Goal: Task Accomplishment & Management: Use online tool/utility

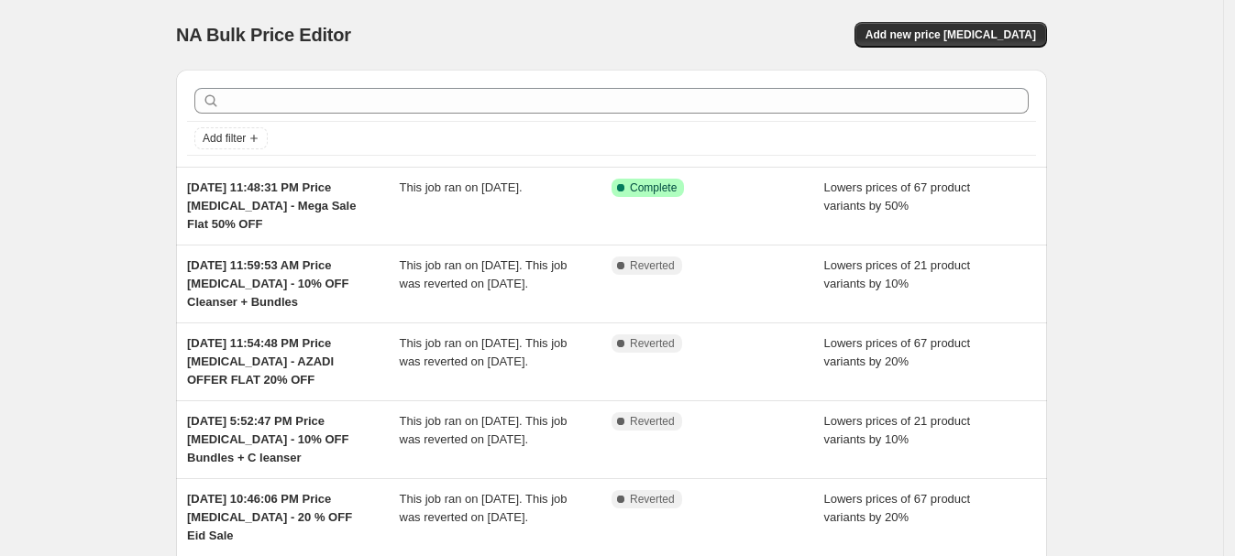
click at [448, 193] on span "This job ran on [DATE]." at bounding box center [461, 188] width 123 height 14
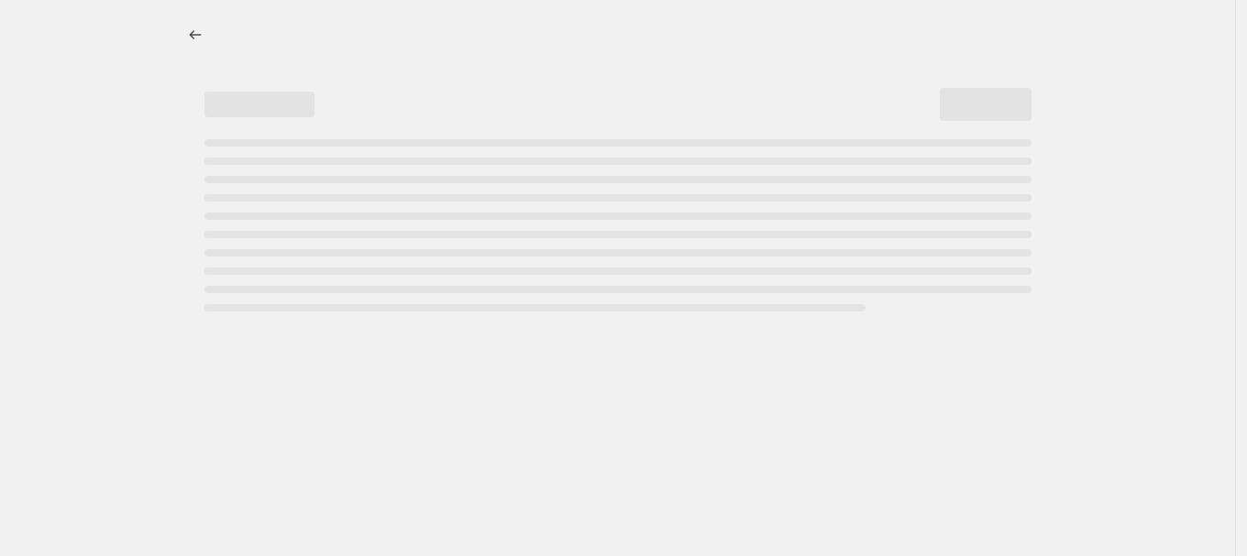
select select "percentage"
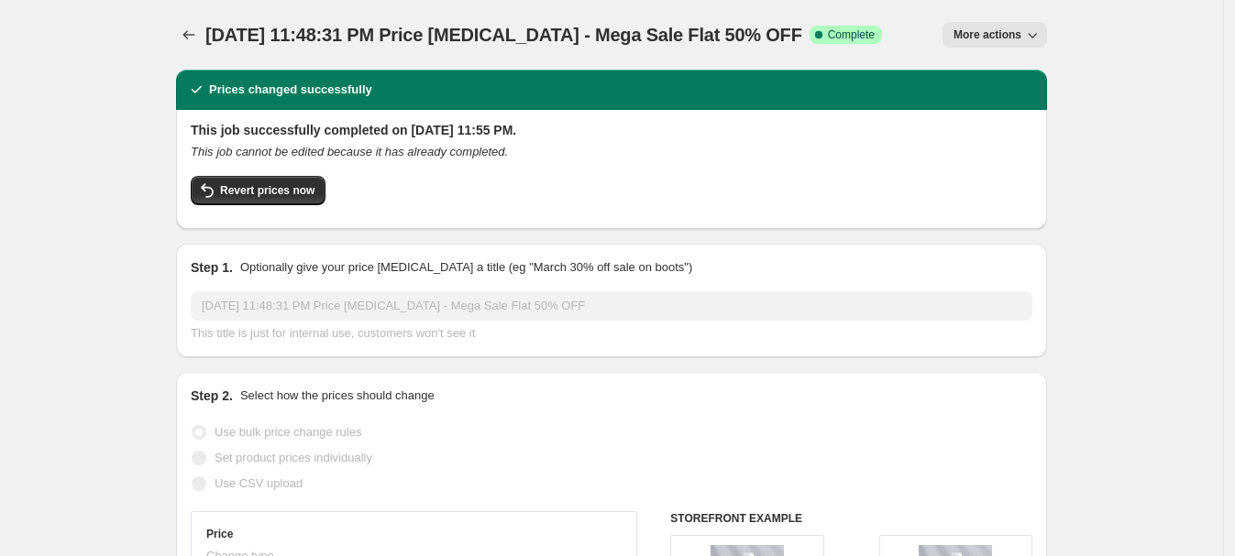
click at [248, 193] on span "Revert prices now" at bounding box center [267, 190] width 94 height 15
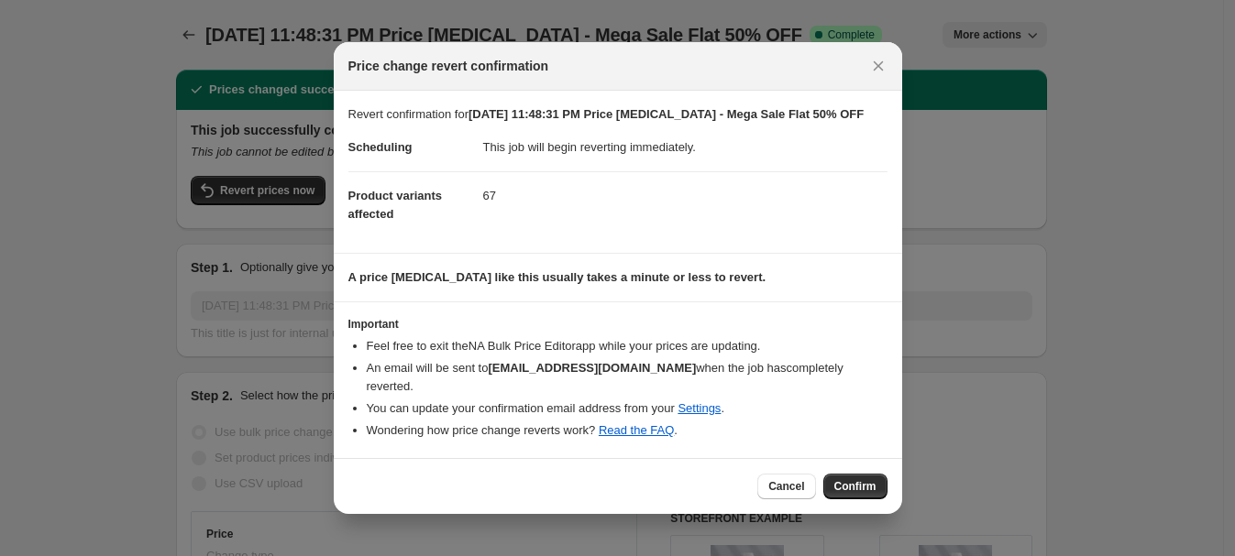
click at [857, 479] on span "Confirm" at bounding box center [855, 486] width 42 height 15
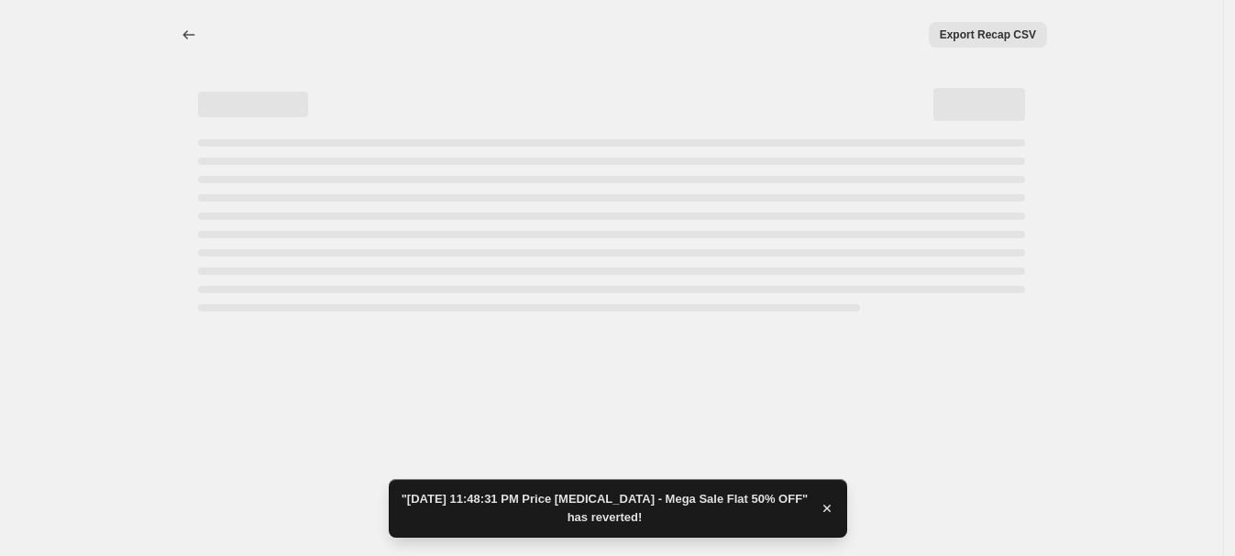
select select "percentage"
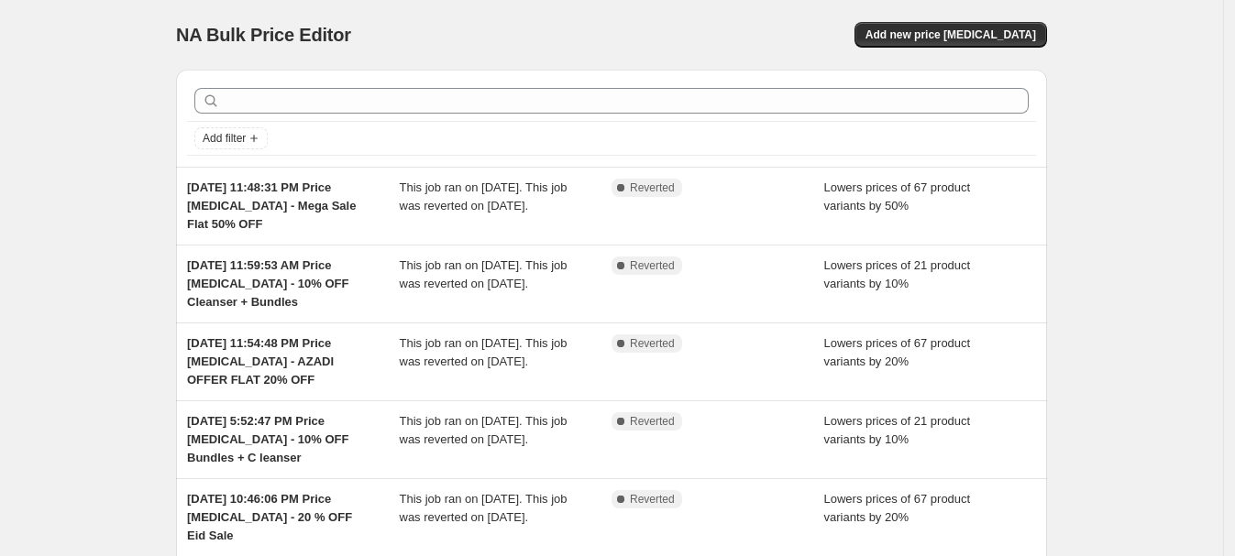
click at [282, 262] on span "[DATE] 11:59:53 AM Price [MEDICAL_DATA] - 10% OFF Cleanser + Bundles" at bounding box center [267, 284] width 161 height 50
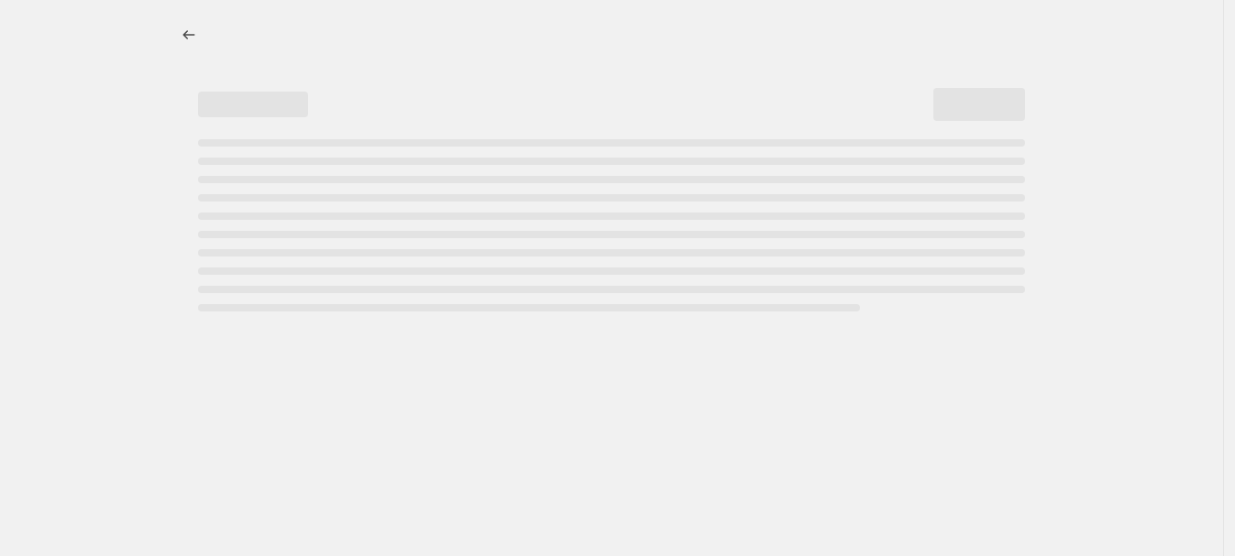
select select "percentage"
select select "collection"
select select "tag"
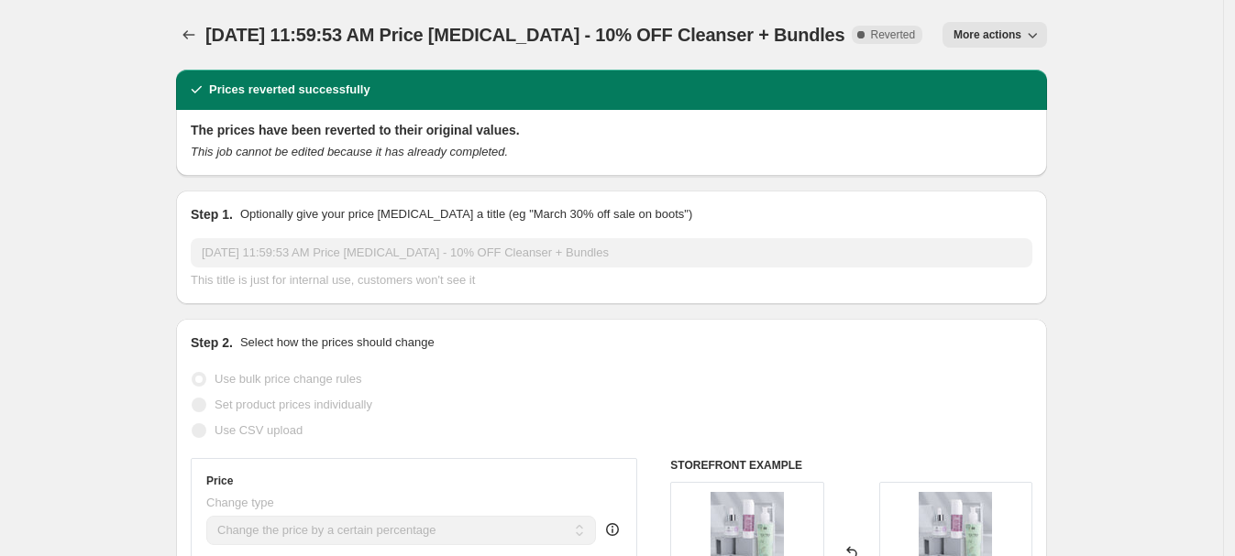
click at [1039, 37] on icon "button" at bounding box center [1032, 35] width 18 height 18
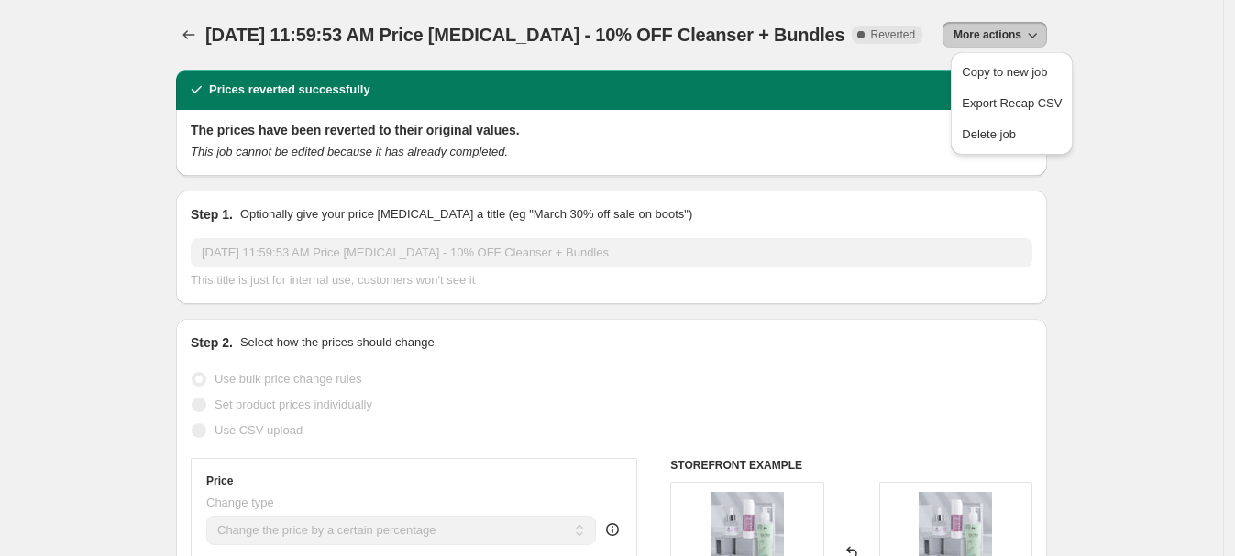
click at [898, 33] on span "Reverted" at bounding box center [892, 35] width 45 height 15
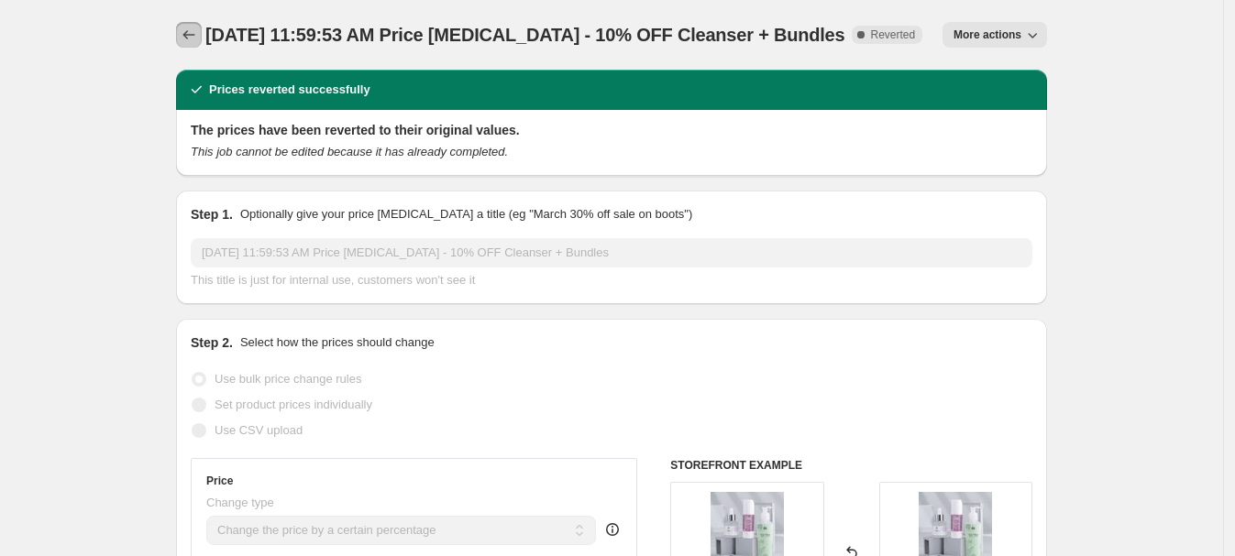
click at [193, 39] on icon "Price change jobs" at bounding box center [189, 35] width 18 height 18
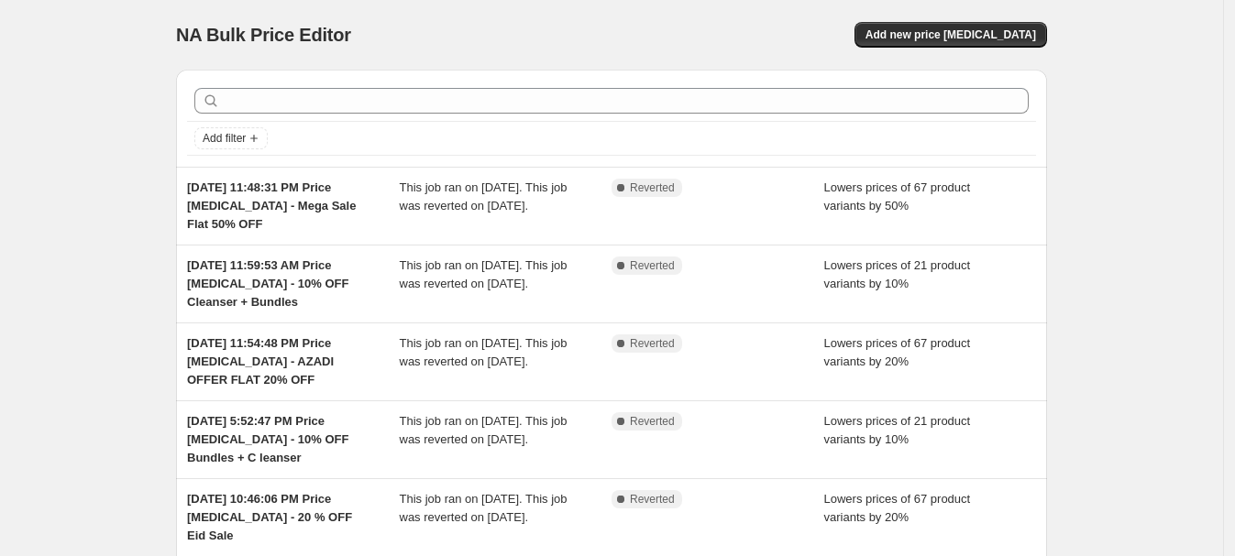
click at [956, 30] on span "Add new price [MEDICAL_DATA]" at bounding box center [950, 35] width 171 height 15
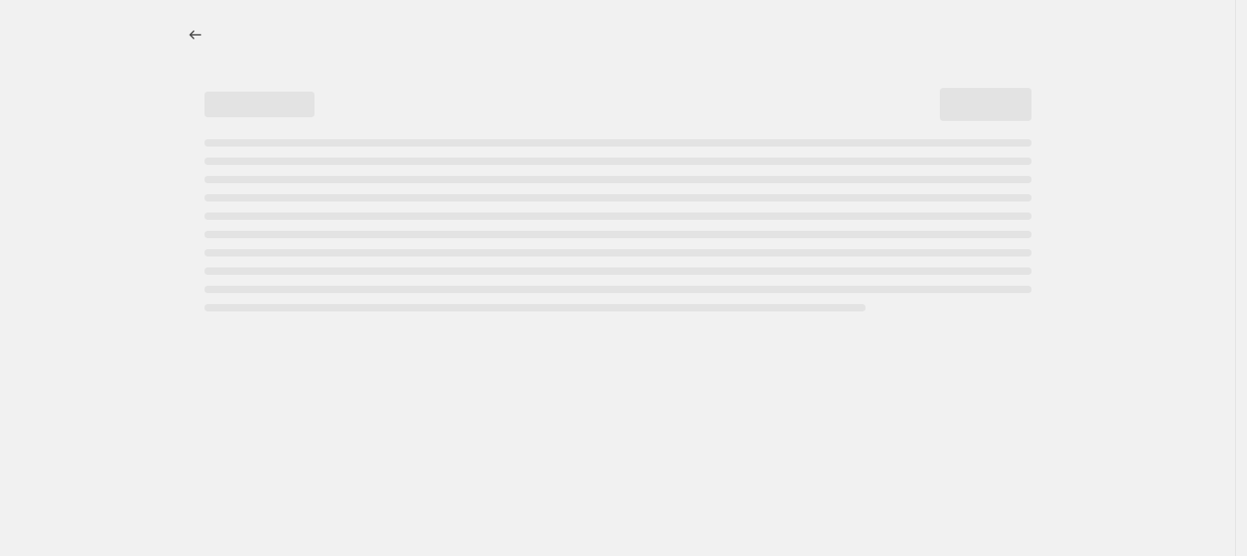
select select "percentage"
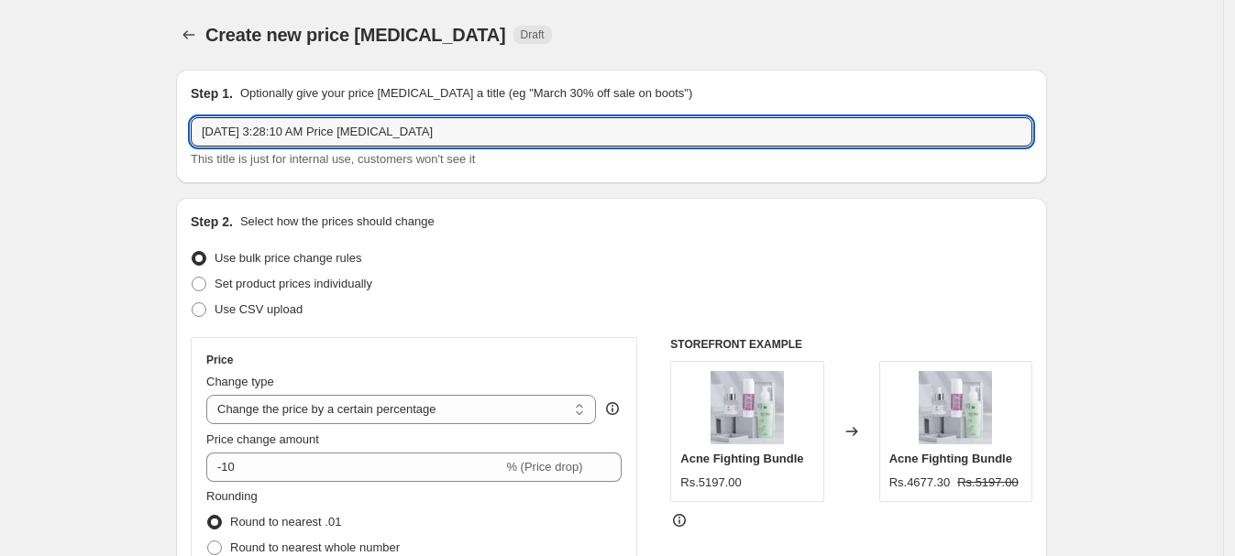
click at [447, 128] on input "Oct 6, 2025, 3:28:10 AM Price change job" at bounding box center [612, 131] width 842 height 29
click at [458, 129] on input "Oct 6, 2025, 3:28:10 AM Price change job" at bounding box center [612, 131] width 842 height 29
paste input "[DATE] 11:59:53 AM Price [MEDICAL_DATA] - 10% OFF Cleanser + Bundles"
drag, startPoint x: 436, startPoint y: 131, endPoint x: 647, endPoint y: 140, distance: 211.1
click at [666, 140] on input "Oct 6, 2025, 3:28:10 AM Price change job - Aug 15, 2025, 11:59:53 AM Price chan…" at bounding box center [612, 131] width 842 height 29
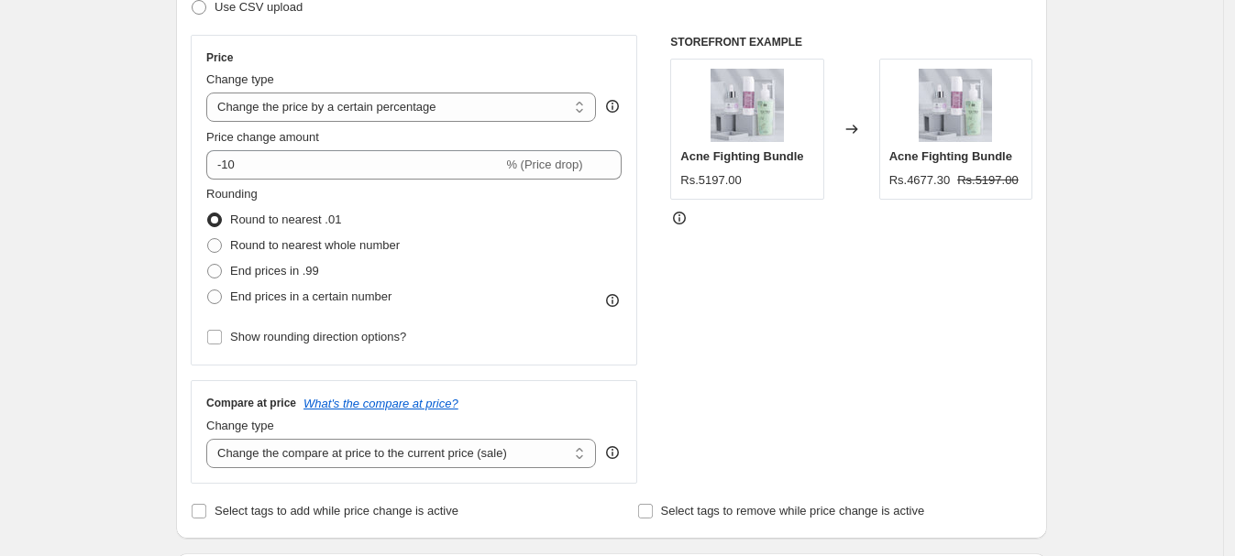
scroll to position [305, 0]
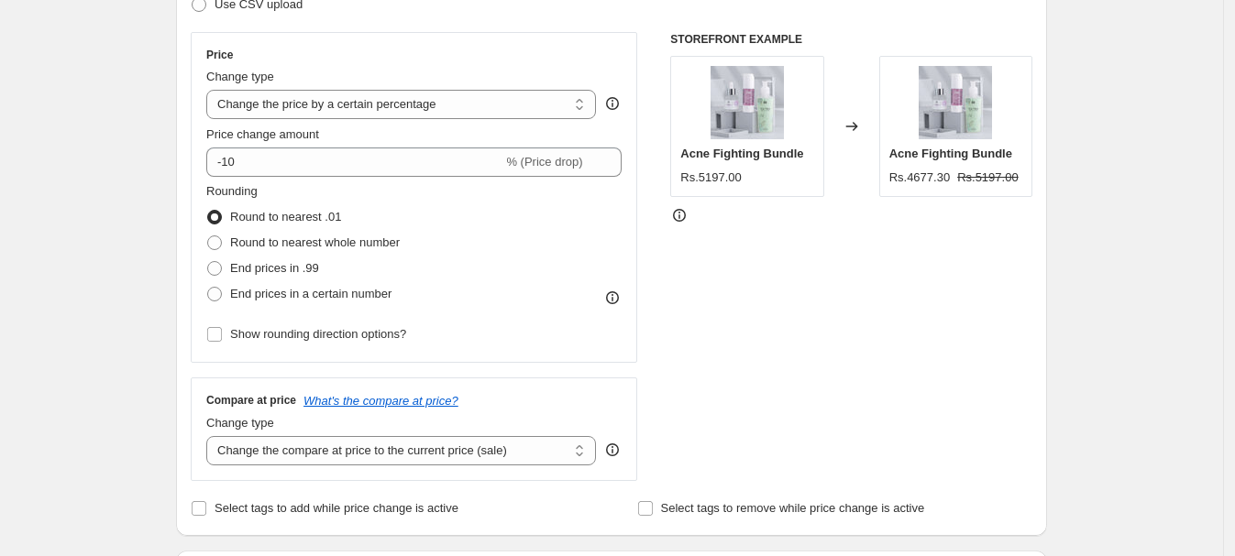
type input "Oct 6, 2025, 3:28:10 AM Price change job - 10% OFF Cleanser + Bundles"
click at [321, 243] on span "Round to nearest whole number" at bounding box center [315, 243] width 170 height 14
click at [208, 237] on input "Round to nearest whole number" at bounding box center [207, 236] width 1 height 1
radio input "true"
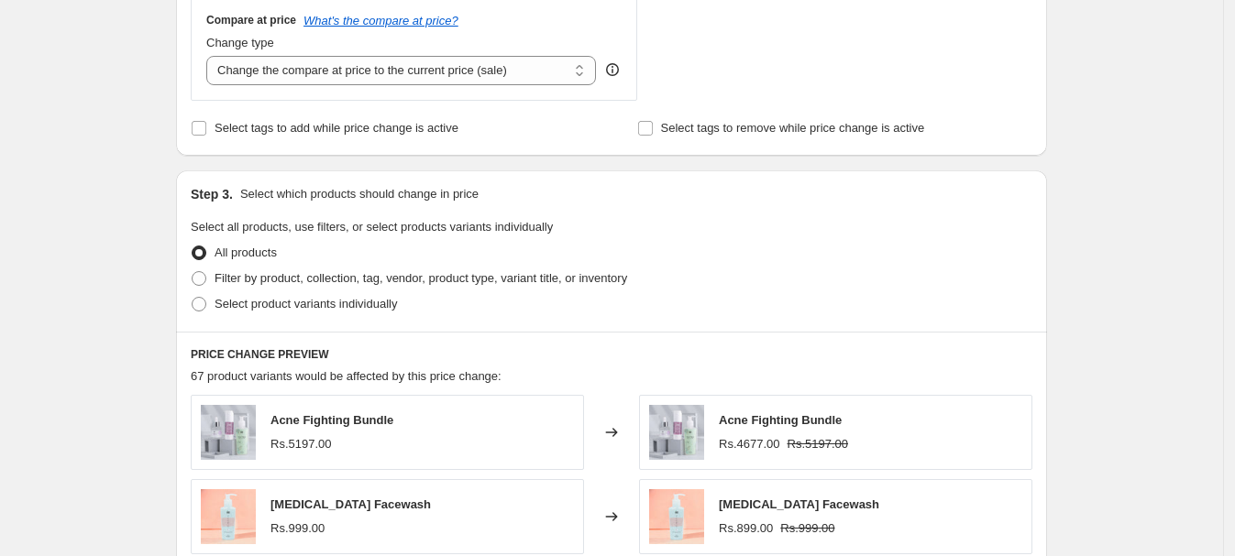
scroll to position [764, 0]
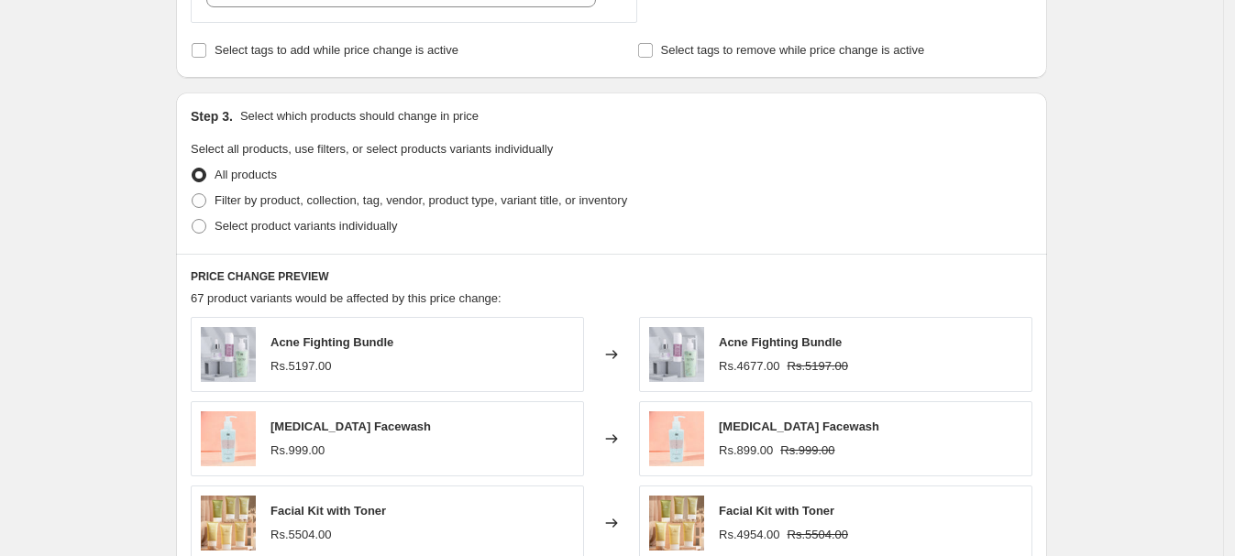
click at [204, 200] on span at bounding box center [199, 200] width 15 height 15
click at [193, 194] on input "Filter by product, collection, tag, vendor, product type, variant title, or inv…" at bounding box center [192, 193] width 1 height 1
radio input "true"
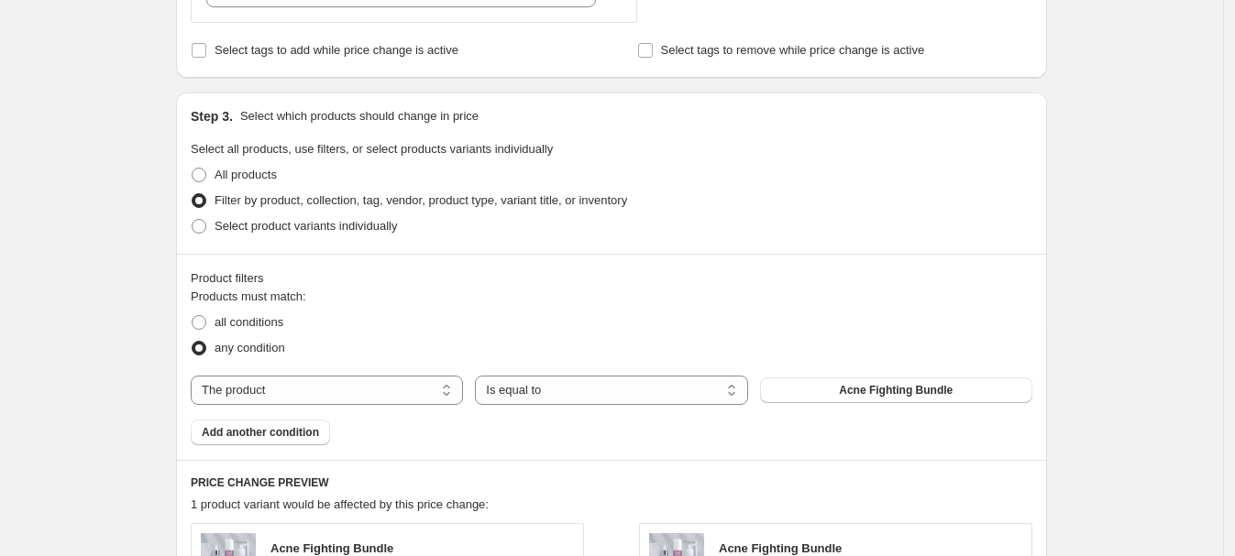
click at [372, 385] on select "The product The product's collection The product's tag The product's vendor The…" at bounding box center [327, 390] width 272 height 29
select select "collection"
click at [861, 386] on span "Acne prone skin" at bounding box center [896, 390] width 85 height 15
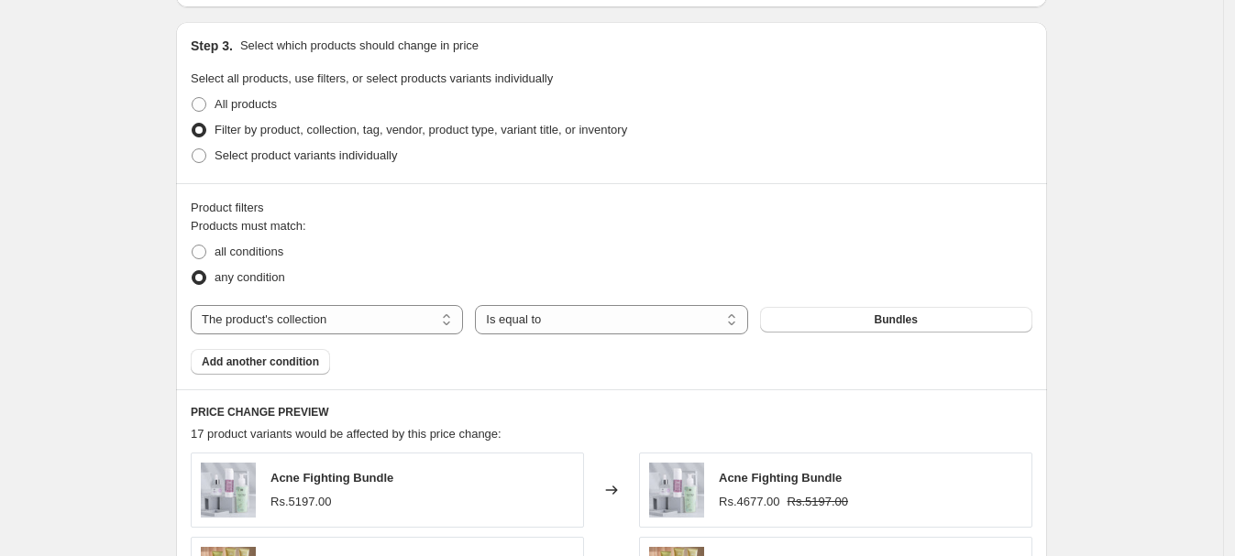
scroll to position [916, 0]
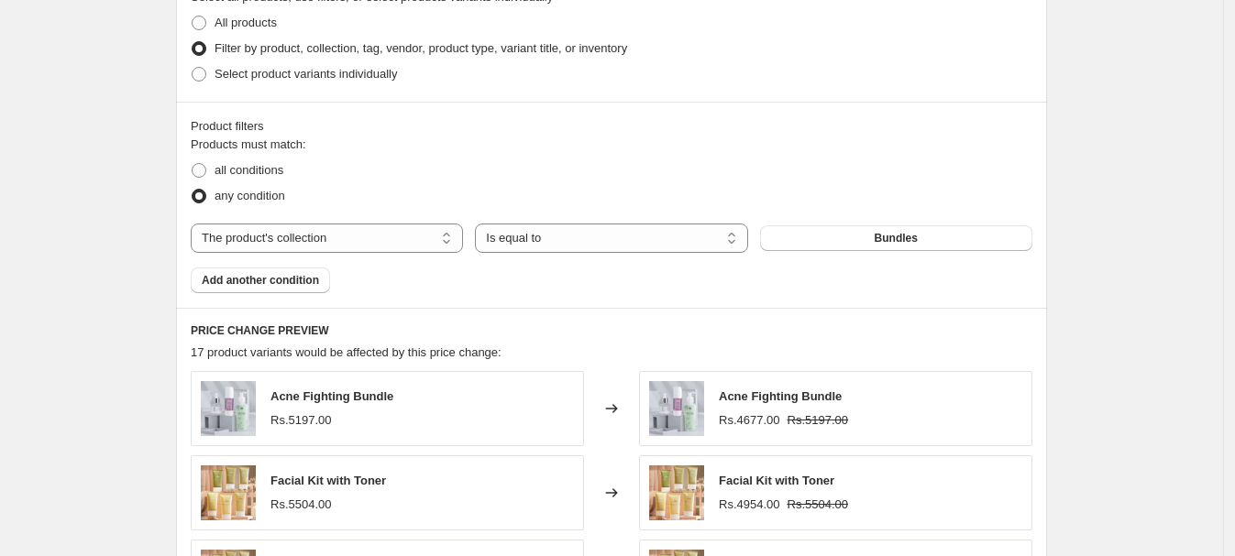
click at [255, 277] on span "Add another condition" at bounding box center [260, 280] width 117 height 15
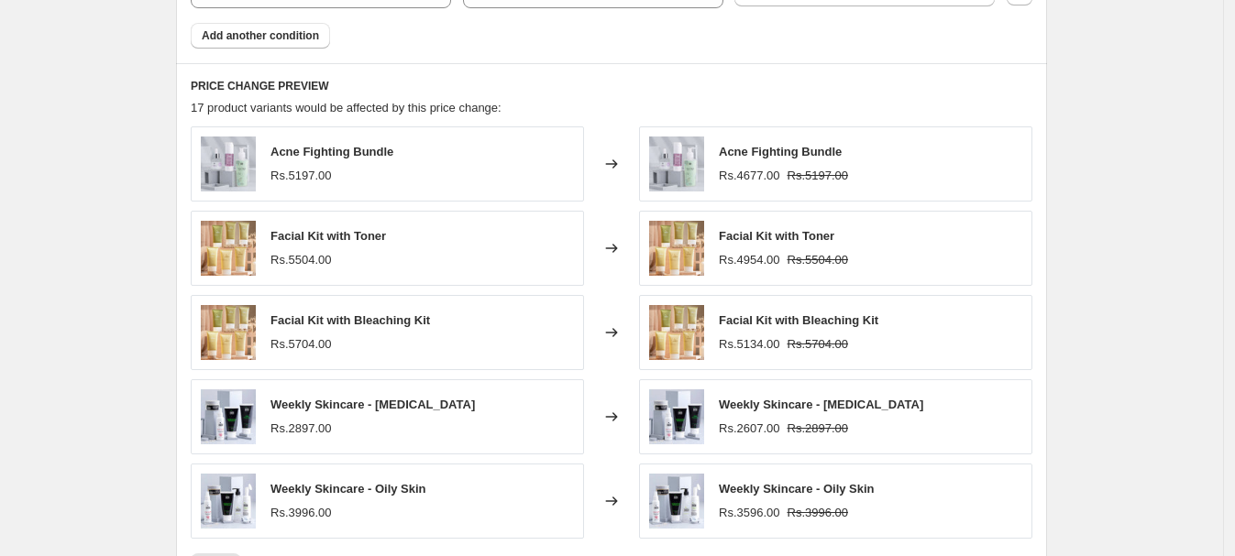
scroll to position [1069, 0]
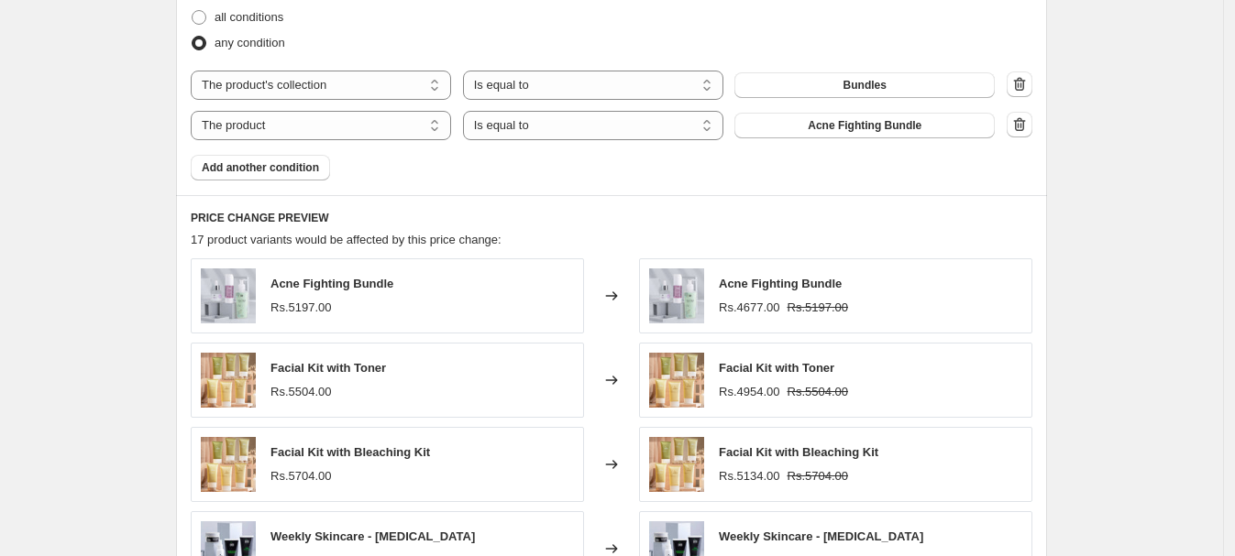
click at [347, 121] on select "The product The product's collection The product's tag The product's vendor The…" at bounding box center [321, 125] width 260 height 29
select select "tag"
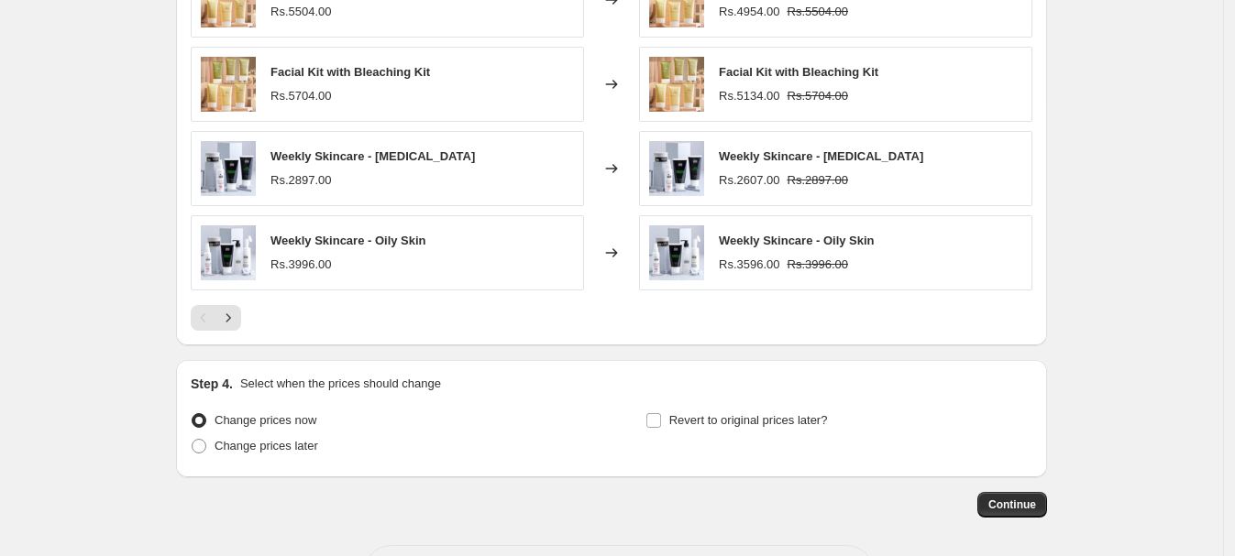
scroll to position [1368, 0]
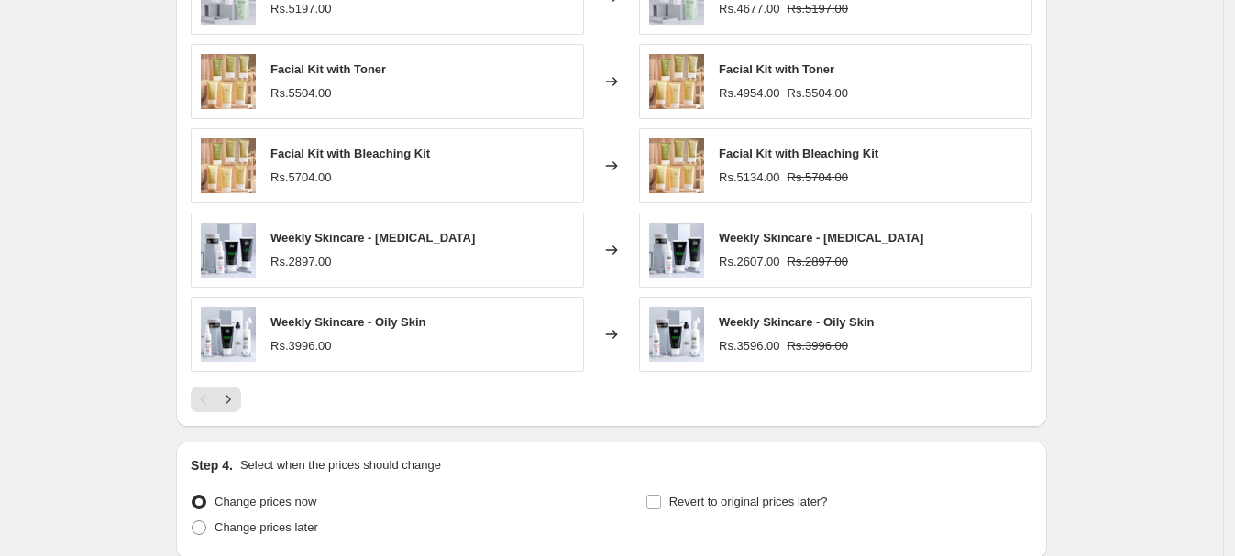
click at [237, 398] on icon "Next" at bounding box center [228, 400] width 18 height 18
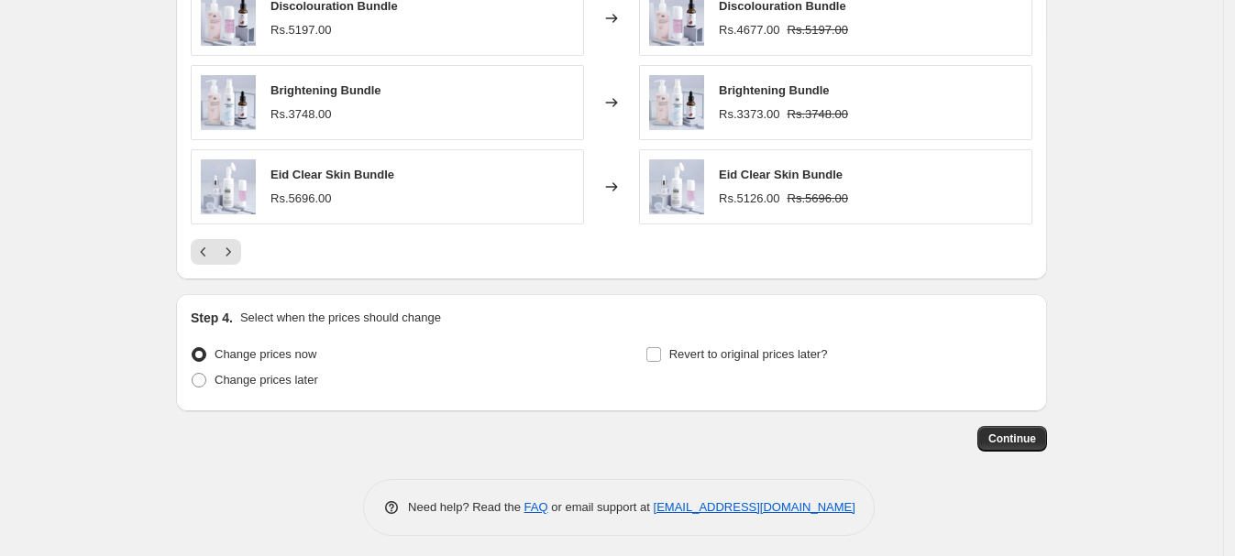
scroll to position [1521, 0]
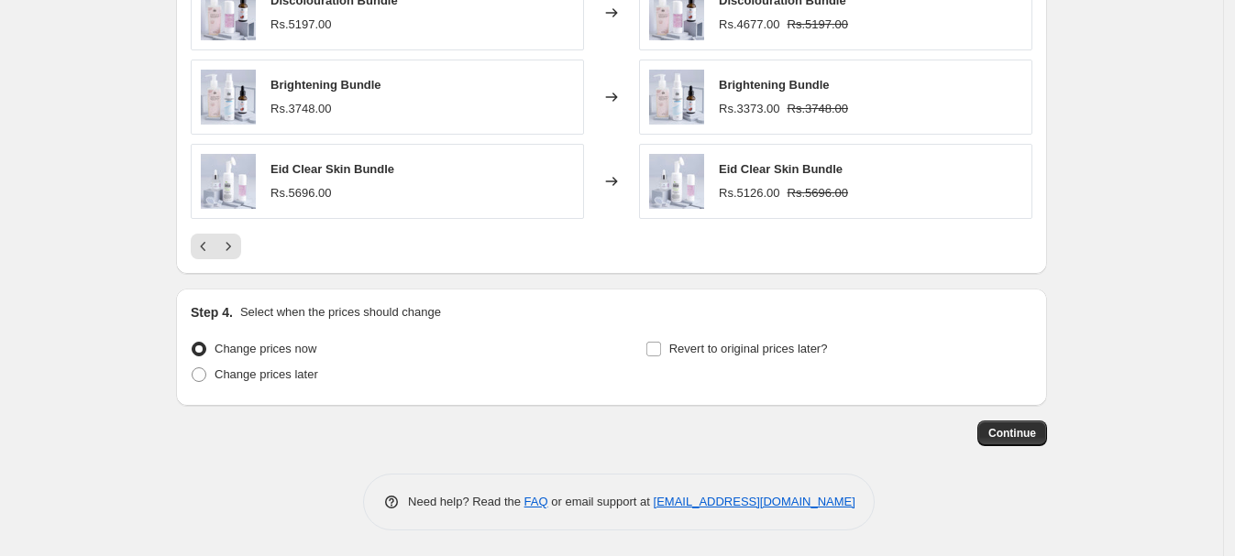
click at [225, 239] on icon "Next" at bounding box center [228, 246] width 18 height 18
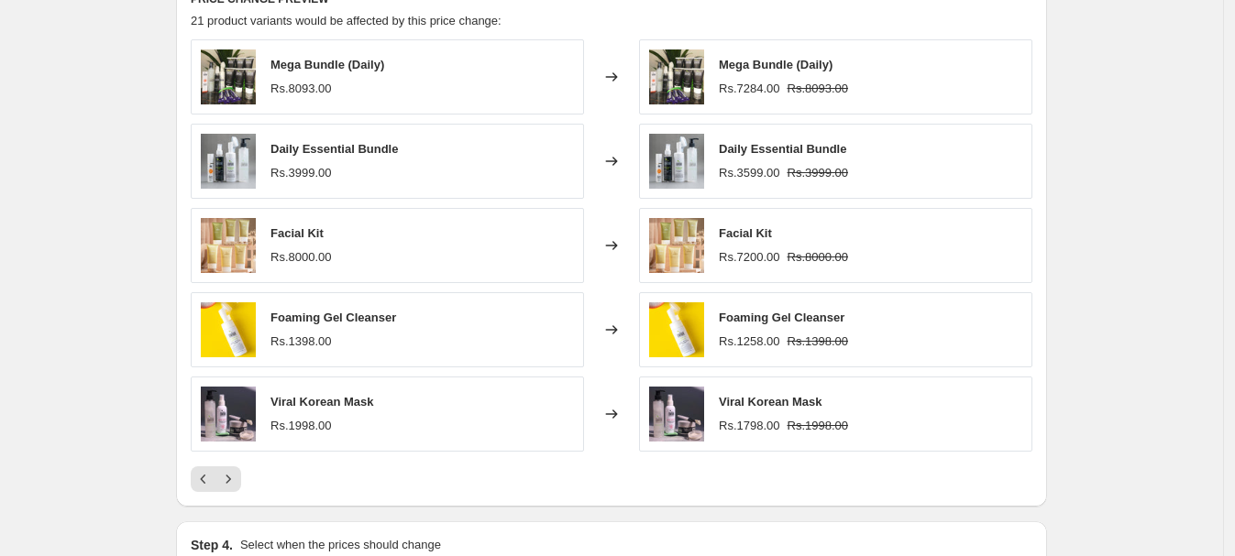
scroll to position [1368, 0]
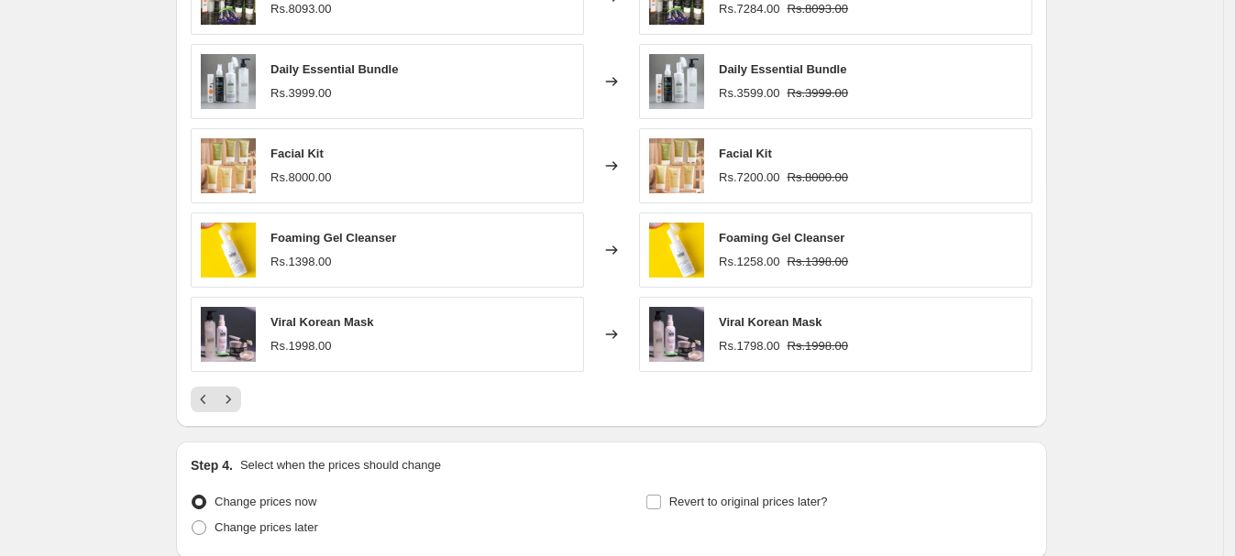
click at [237, 402] on icon "Next" at bounding box center [228, 400] width 18 height 18
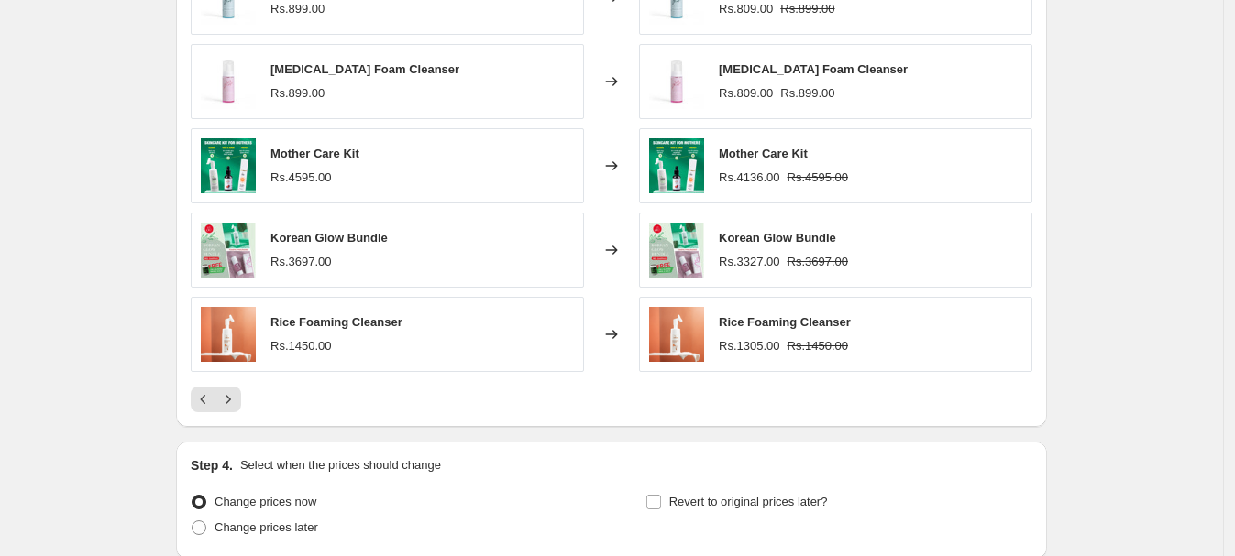
click at [237, 397] on icon "Next" at bounding box center [228, 400] width 18 height 18
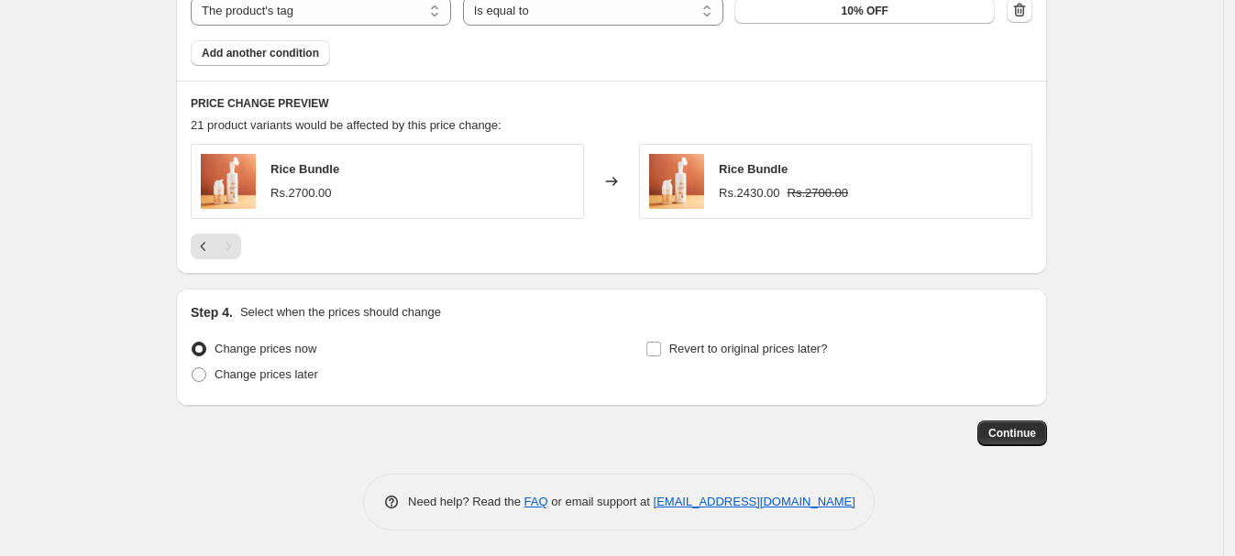
scroll to position [1184, 0]
click at [1035, 439] on span "Continue" at bounding box center [1012, 432] width 48 height 15
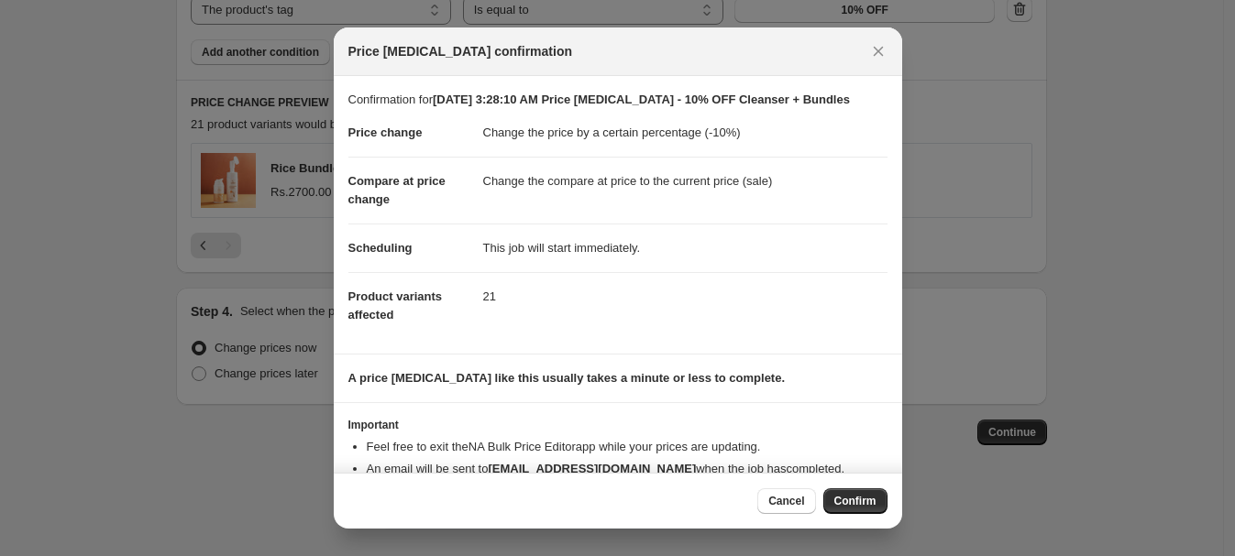
scroll to position [45, 0]
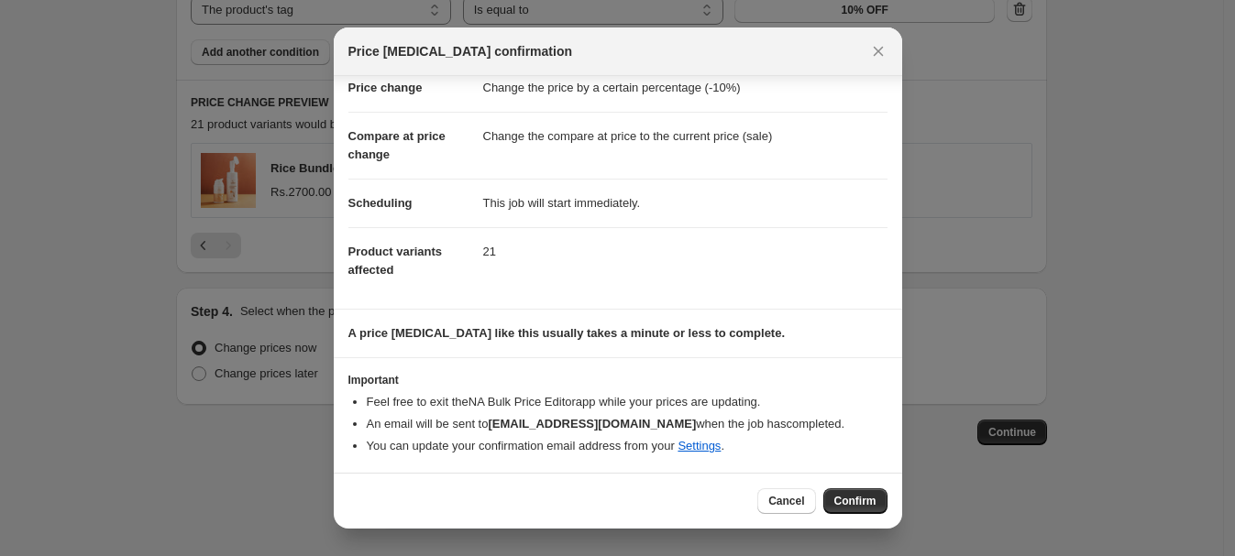
click at [857, 500] on span "Confirm" at bounding box center [855, 501] width 42 height 15
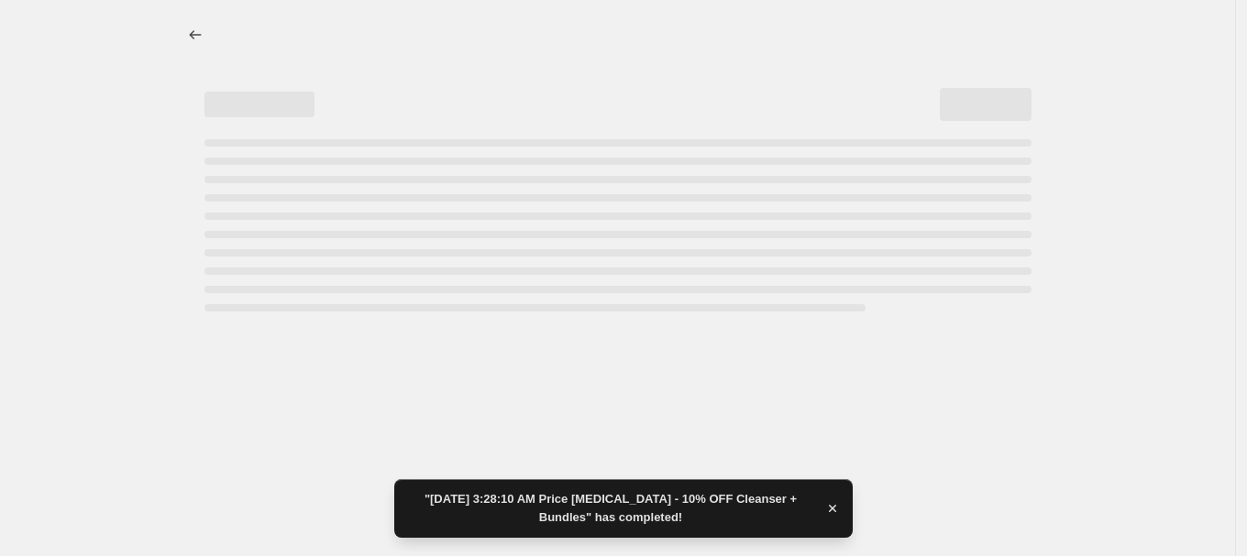
select select "percentage"
select select "collection"
select select "tag"
